Goal: Check status: Check status

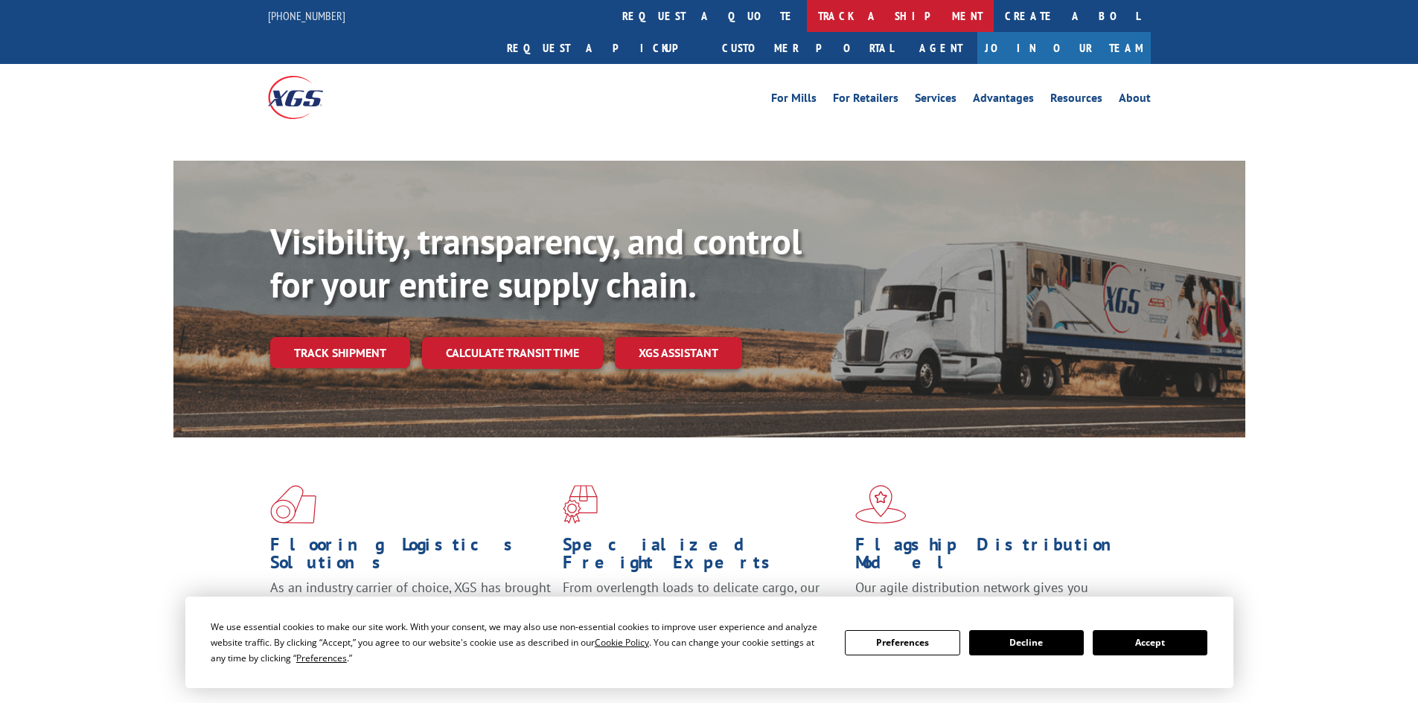
click at [807, 27] on link "track a shipment" at bounding box center [900, 16] width 187 height 32
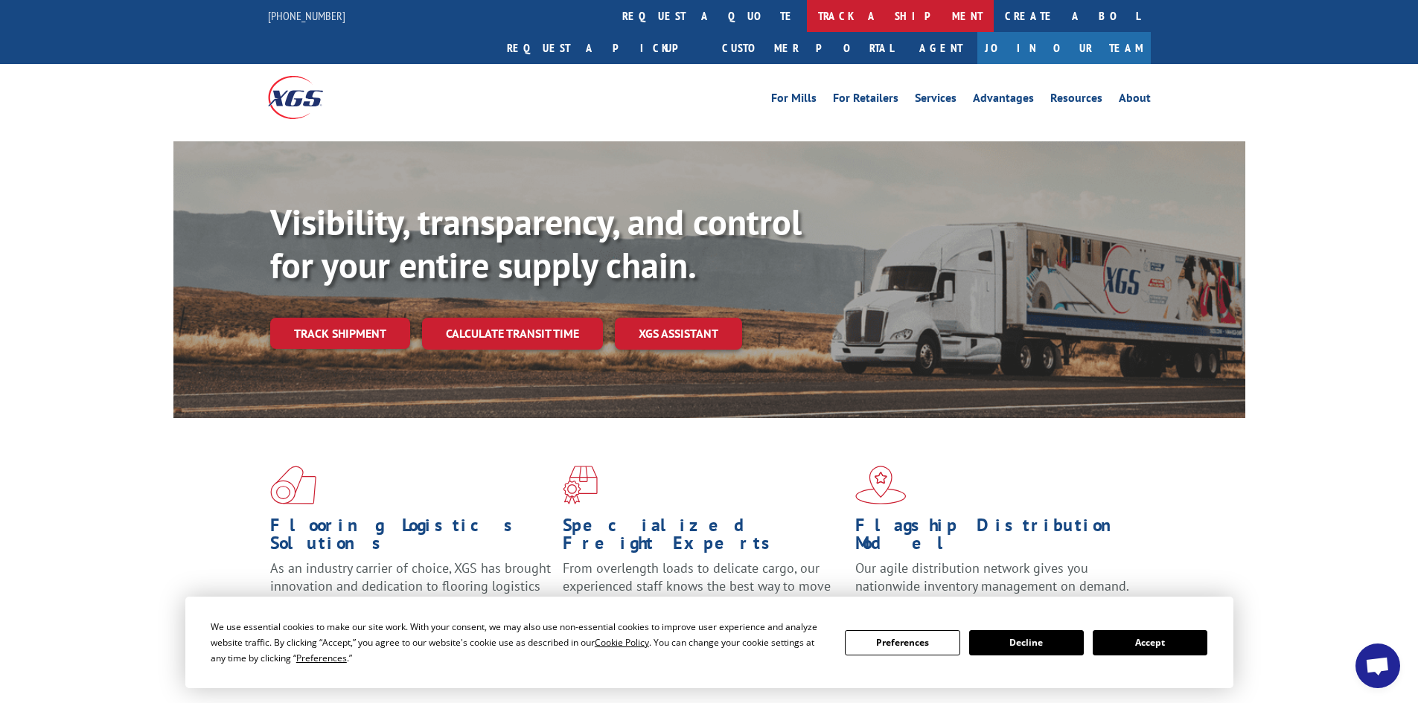
click at [807, 13] on link "track a shipment" at bounding box center [900, 16] width 187 height 32
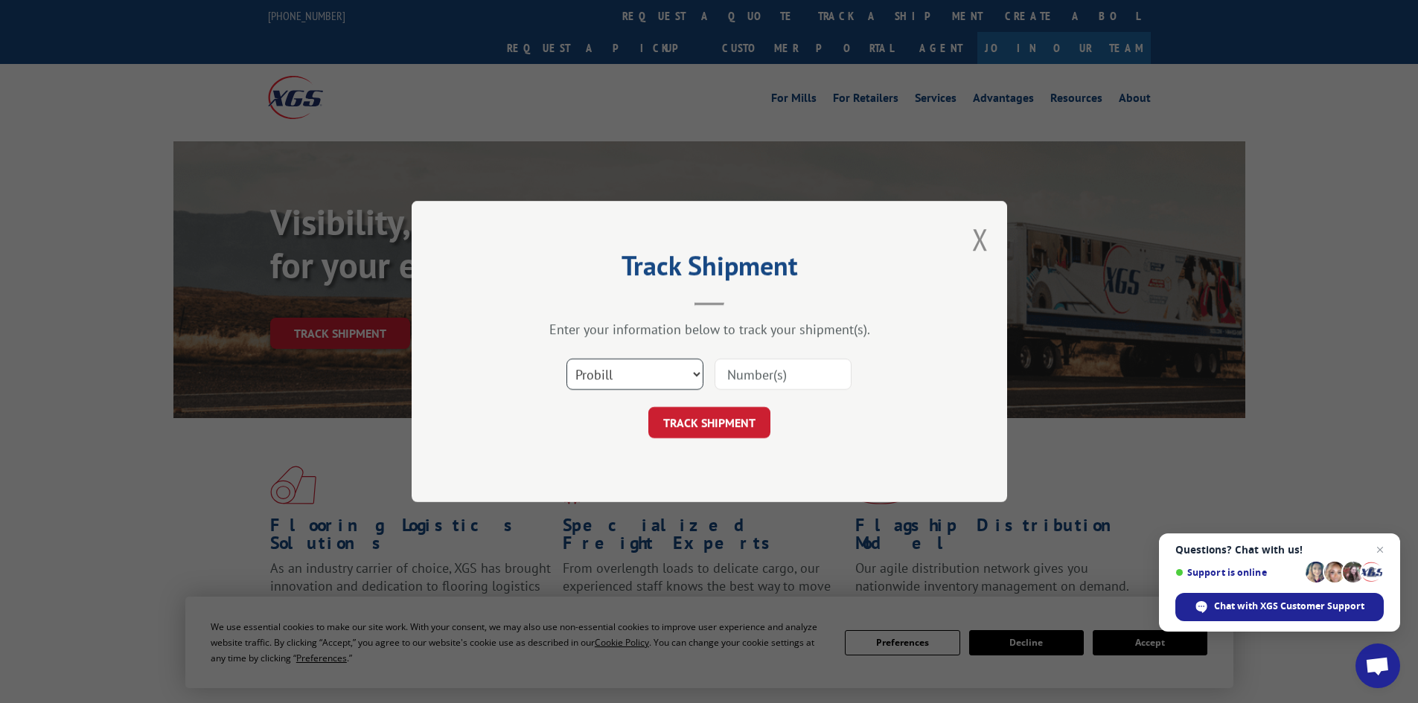
click at [613, 375] on select "Select category... Probill BOL PO" at bounding box center [634, 374] width 137 height 31
select select "bol"
click at [566, 359] on select "Select category... Probill BOL PO" at bounding box center [634, 374] width 137 height 31
click at [790, 371] on input at bounding box center [782, 374] width 137 height 31
paste input "7031380"
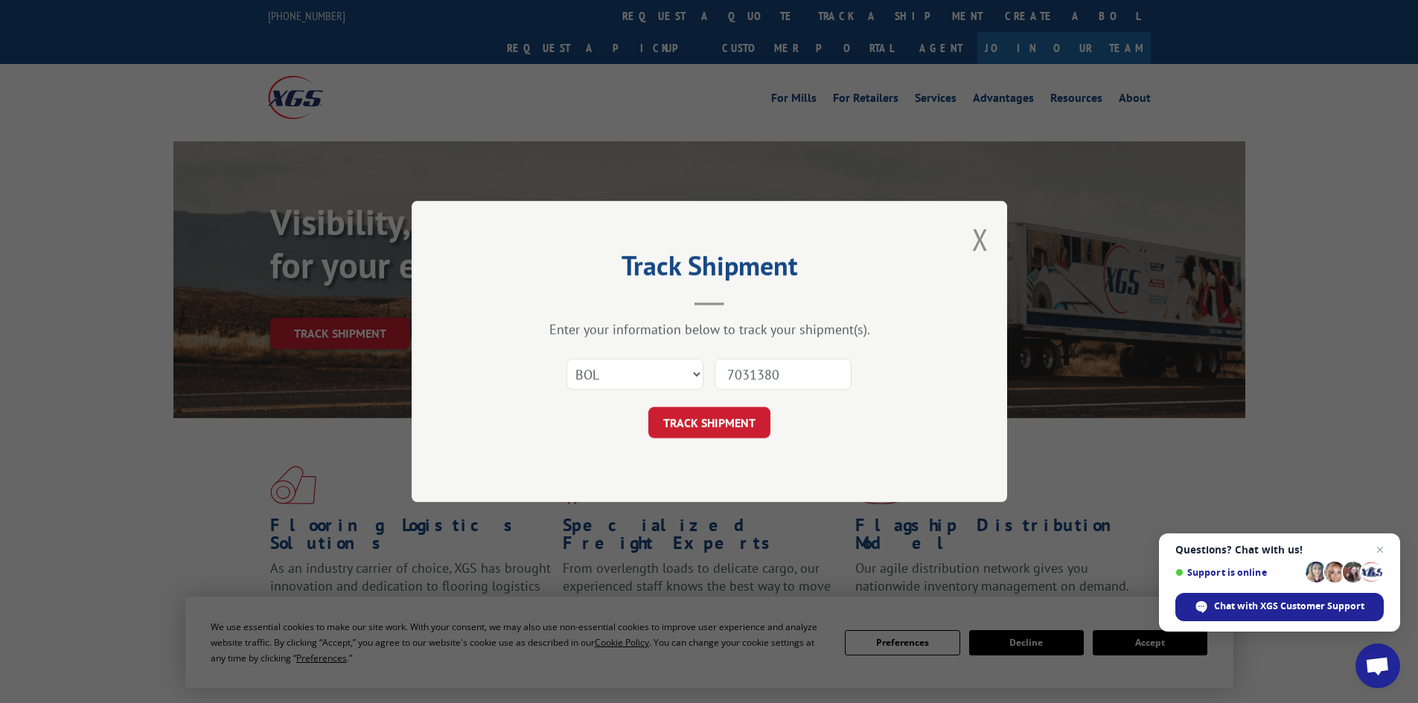
type input "7031380"
click at [648, 407] on button "TRACK SHIPMENT" at bounding box center [709, 422] width 122 height 31
